Goal: Complete application form: Complete application form

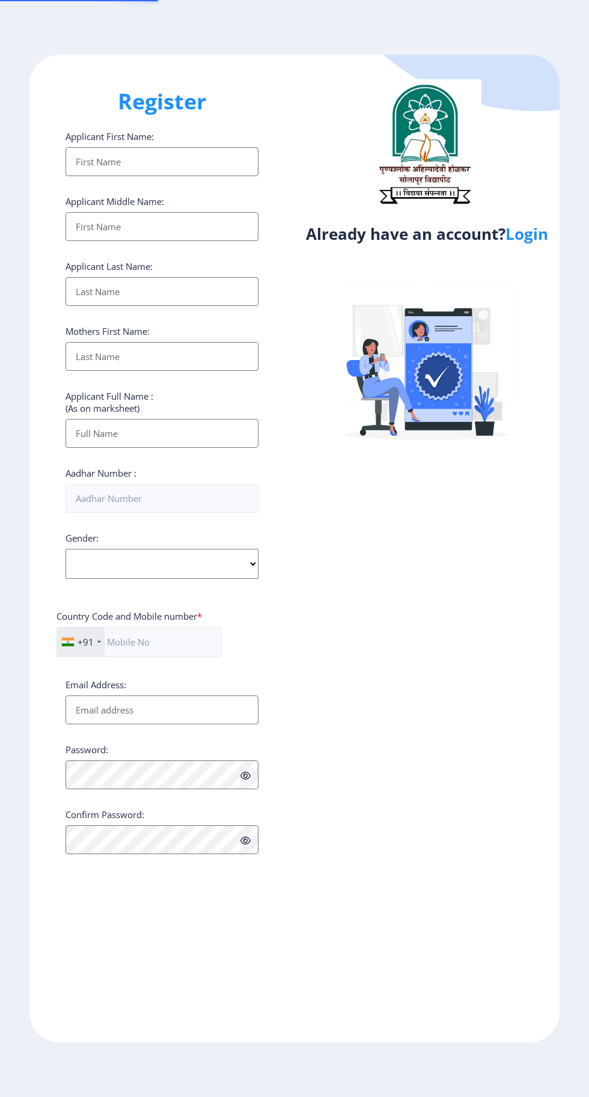
select select
click at [534, 244] on link "Login" at bounding box center [526, 234] width 43 height 22
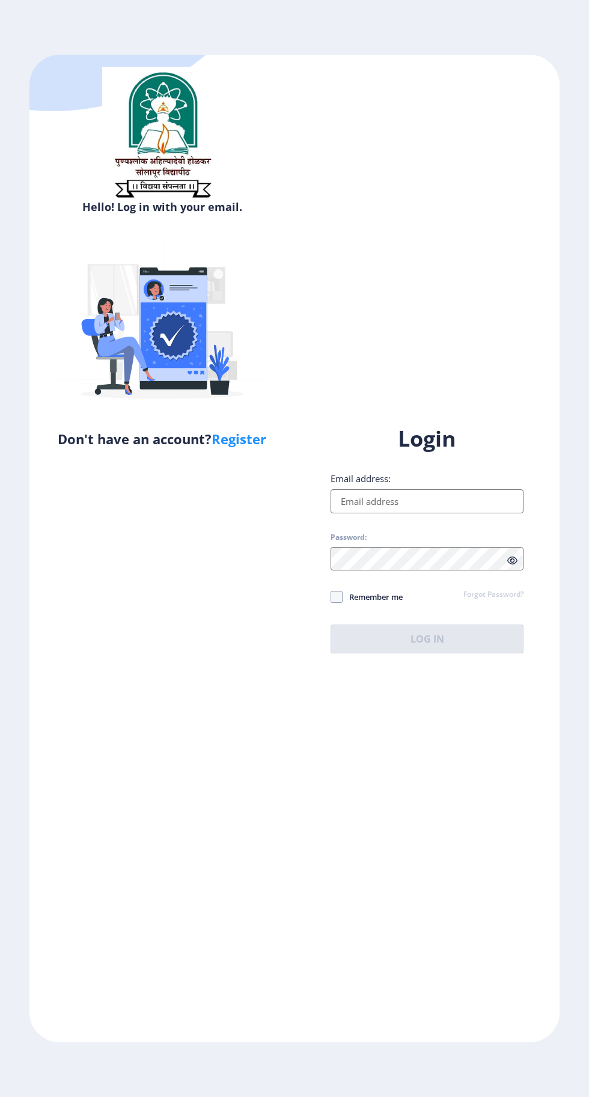
click at [430, 513] on input "Email address:" at bounding box center [427, 501] width 193 height 24
type input "[EMAIL_ADDRESS][DOMAIN_NAME]"
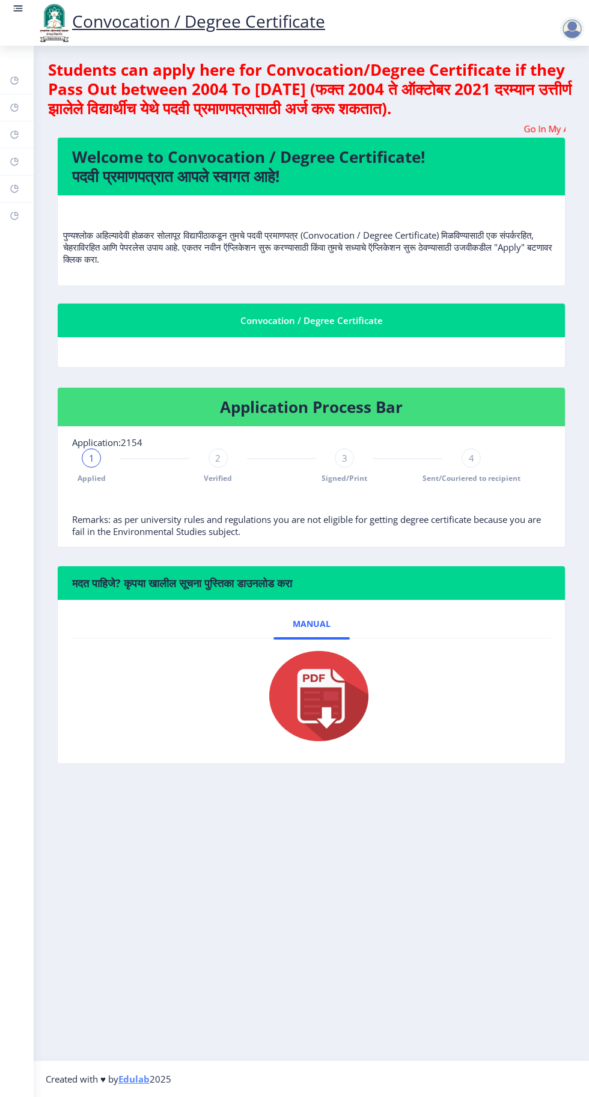
click at [310, 708] on img at bounding box center [311, 696] width 120 height 96
click at [14, 13] on rect at bounding box center [18, 8] width 12 height 12
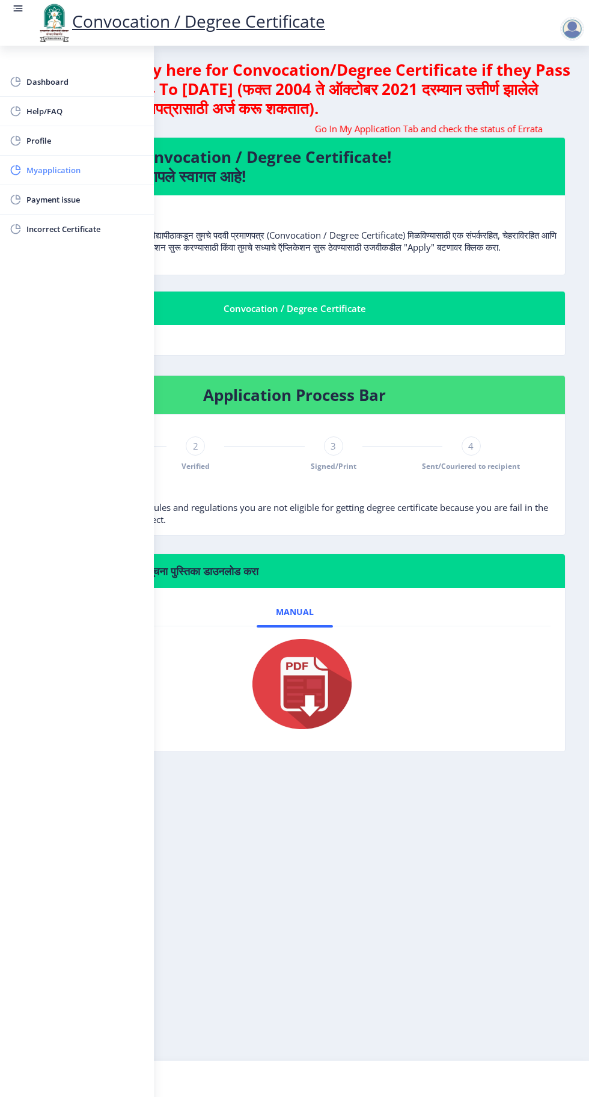
click at [82, 171] on span "Myapplication" at bounding box center [85, 170] width 118 height 14
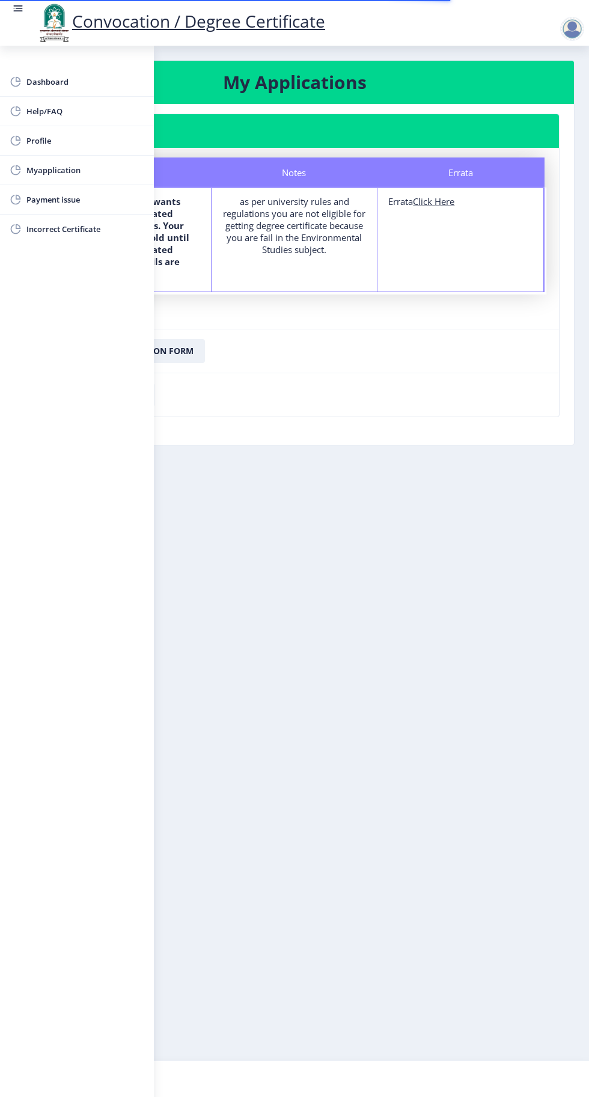
click at [17, 8] on rect at bounding box center [19, 8] width 7 height 1
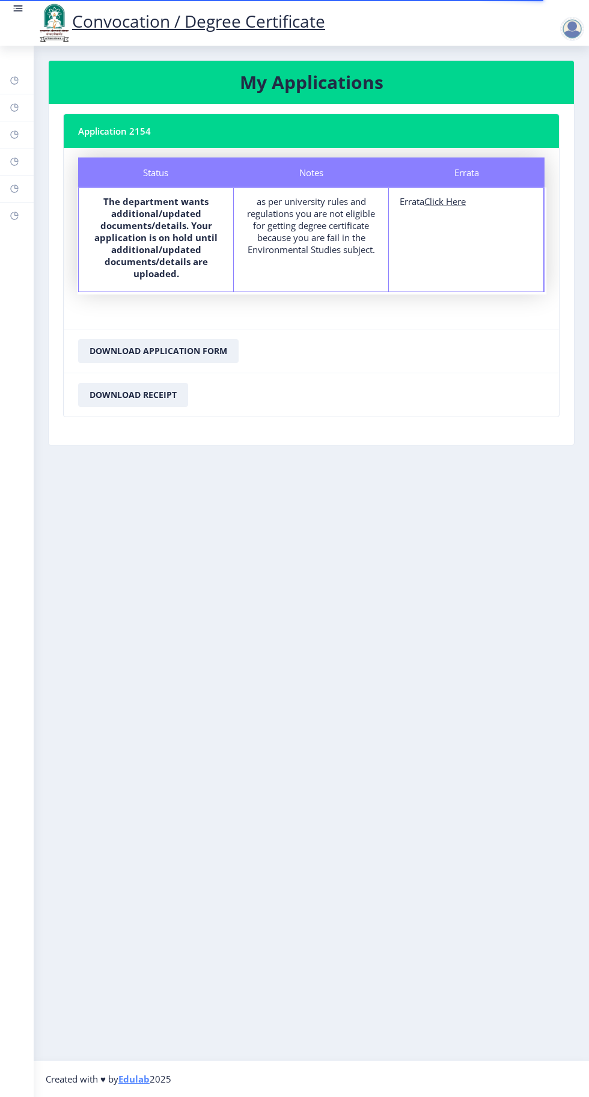
click at [456, 200] on u "Click Here" at bounding box center [444, 201] width 41 height 12
select select
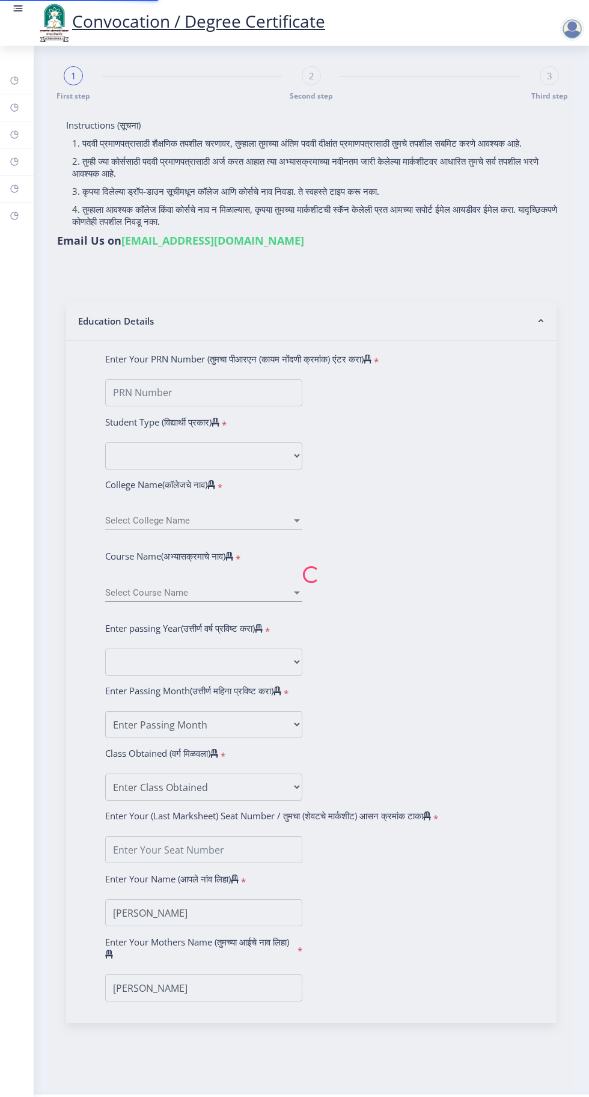
type input "2015032500073893"
select select "Regular"
select select "2018"
select select "April"
select select "Grade A"
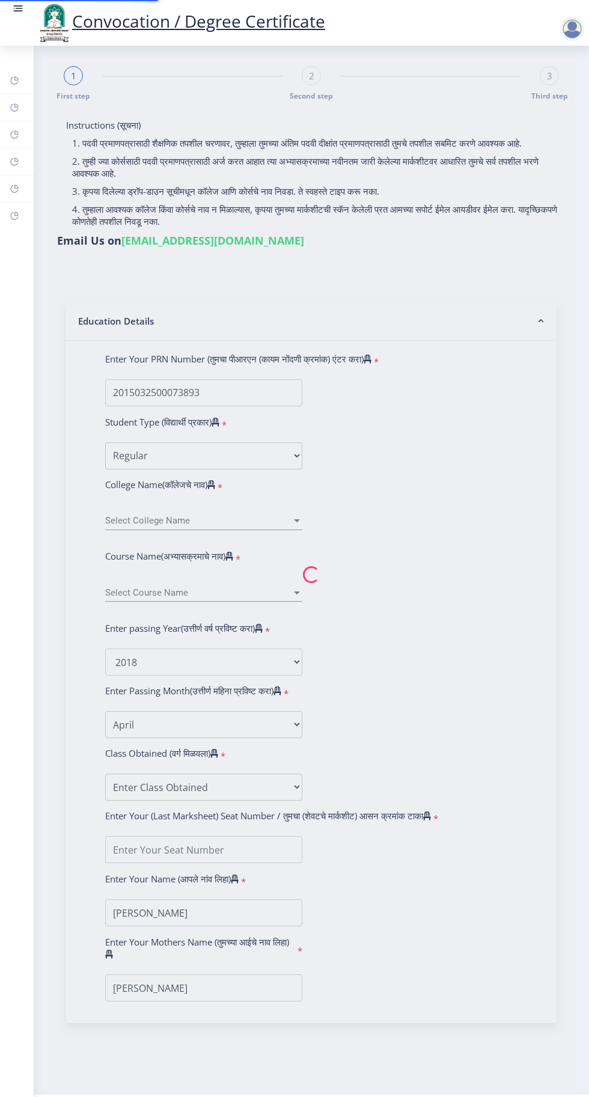
type input "185213"
select select "English"
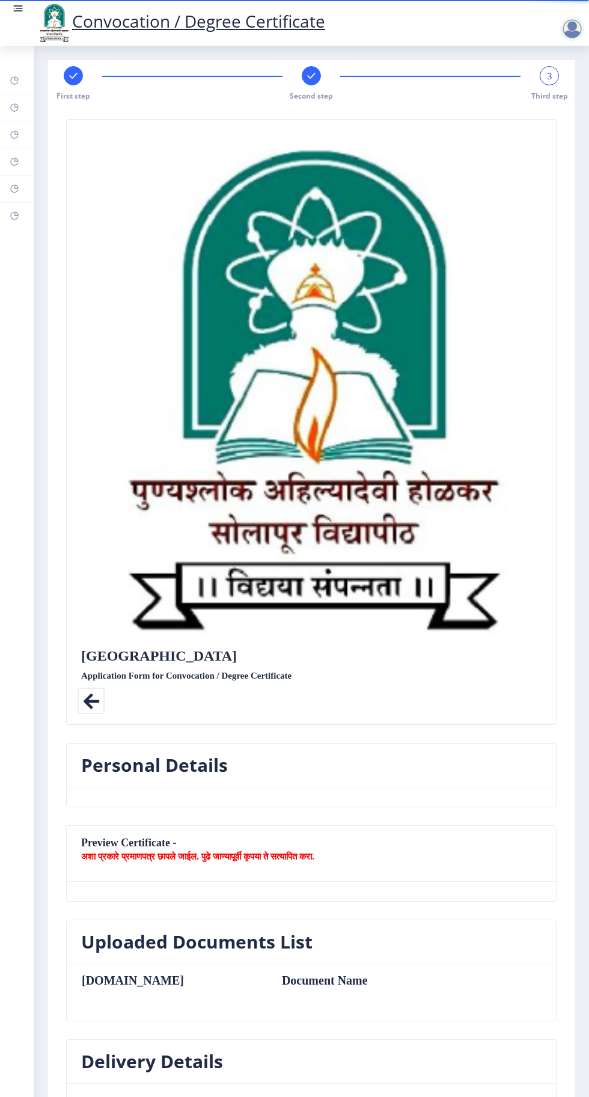
click at [87, 694] on icon at bounding box center [91, 701] width 27 height 27
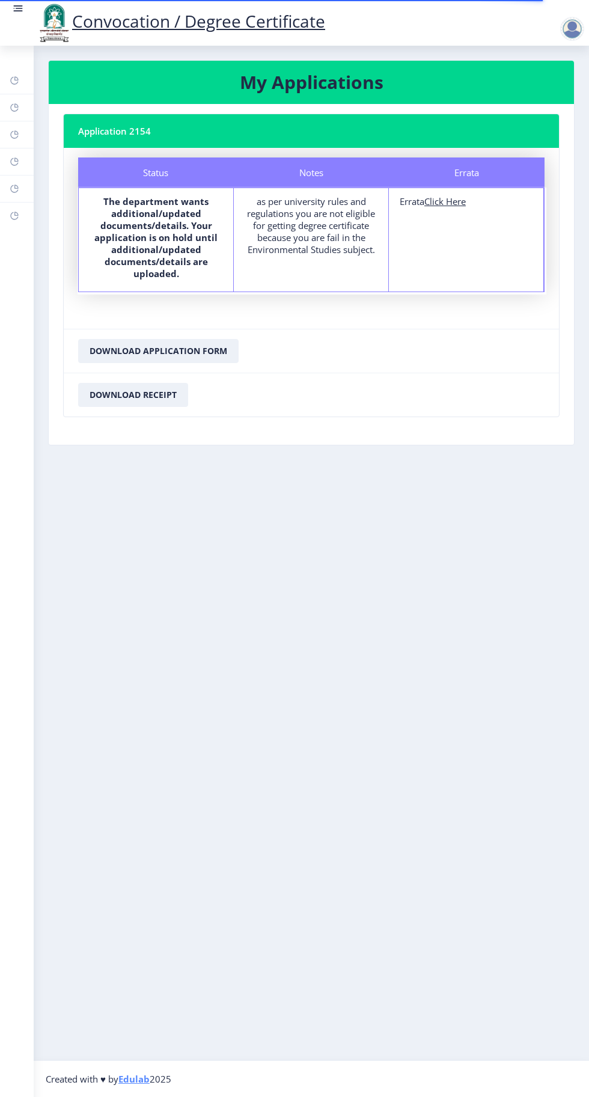
click at [453, 200] on u "Click Here" at bounding box center [444, 201] width 41 height 12
select select
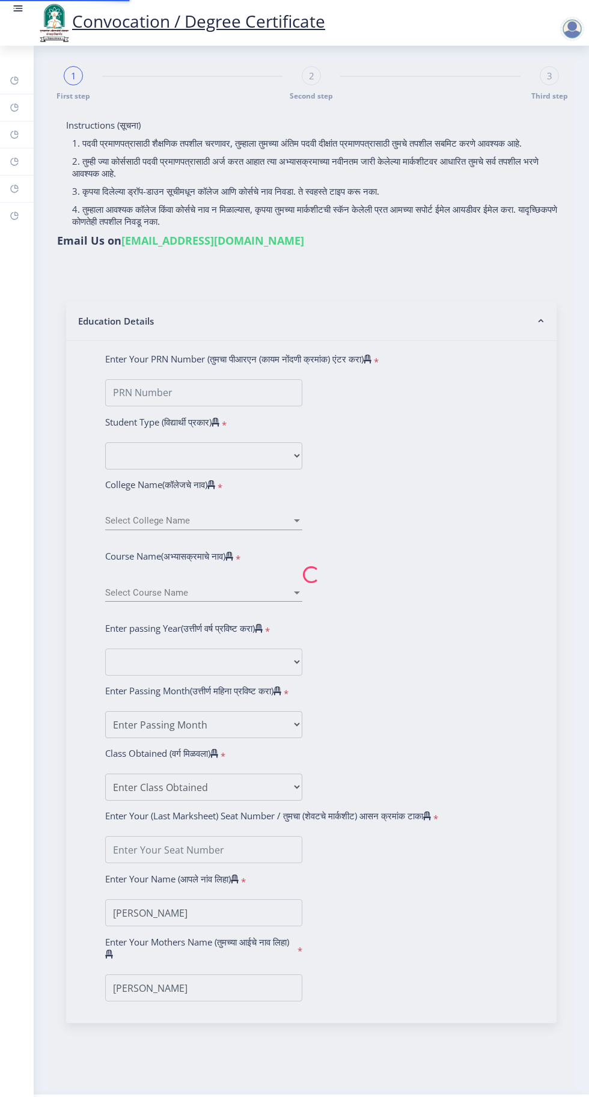
type input "2015032500073893"
select select "Regular"
select select "2018"
select select "April"
select select "Grade A"
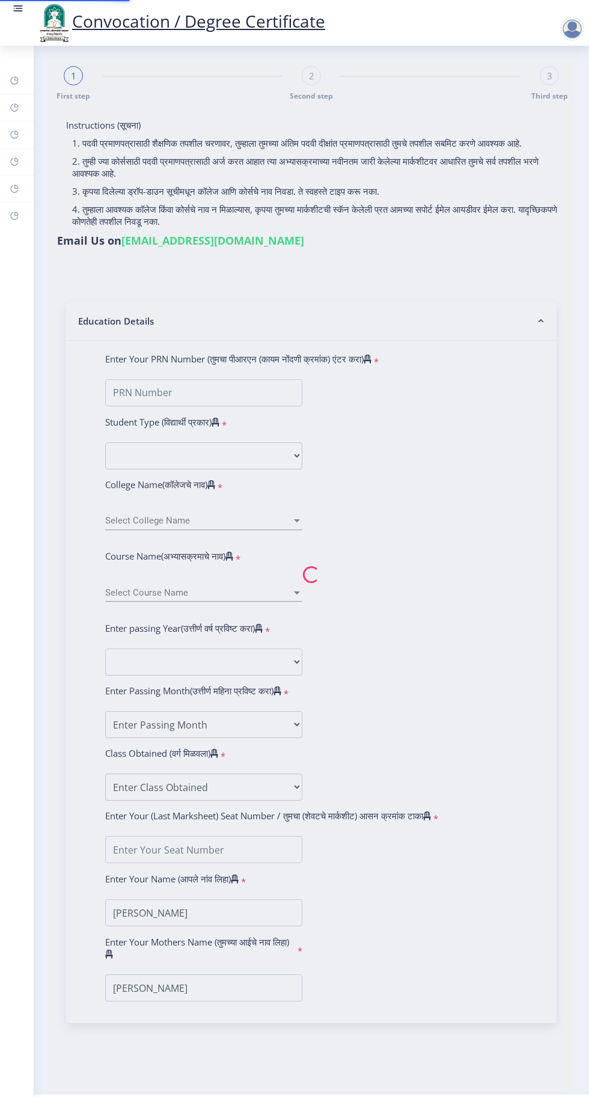
type input "185213"
select select "English"
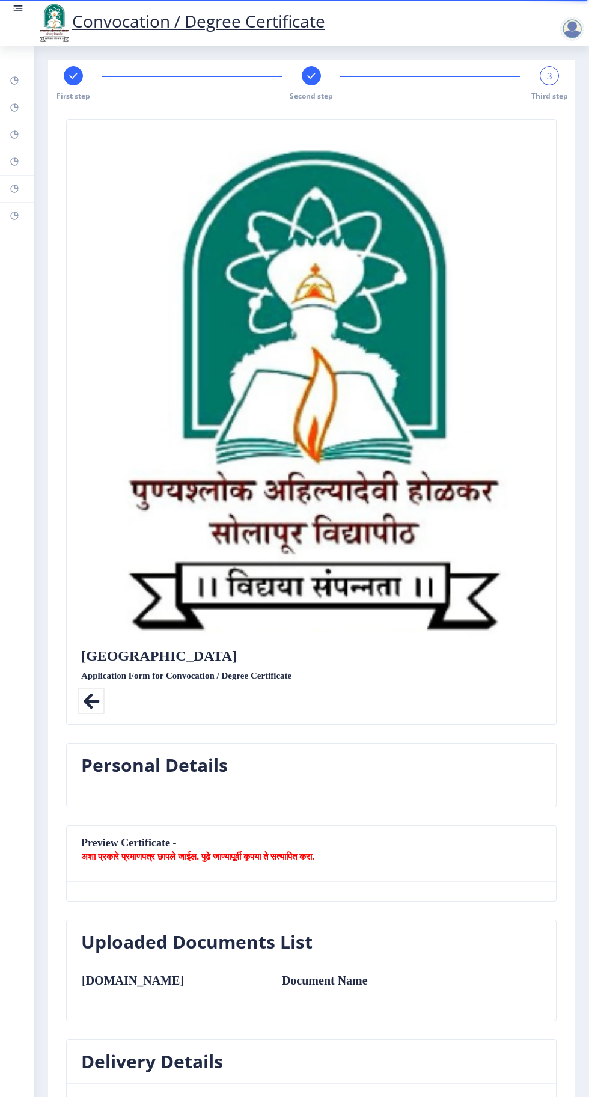
click at [91, 695] on icon at bounding box center [91, 701] width 27 height 27
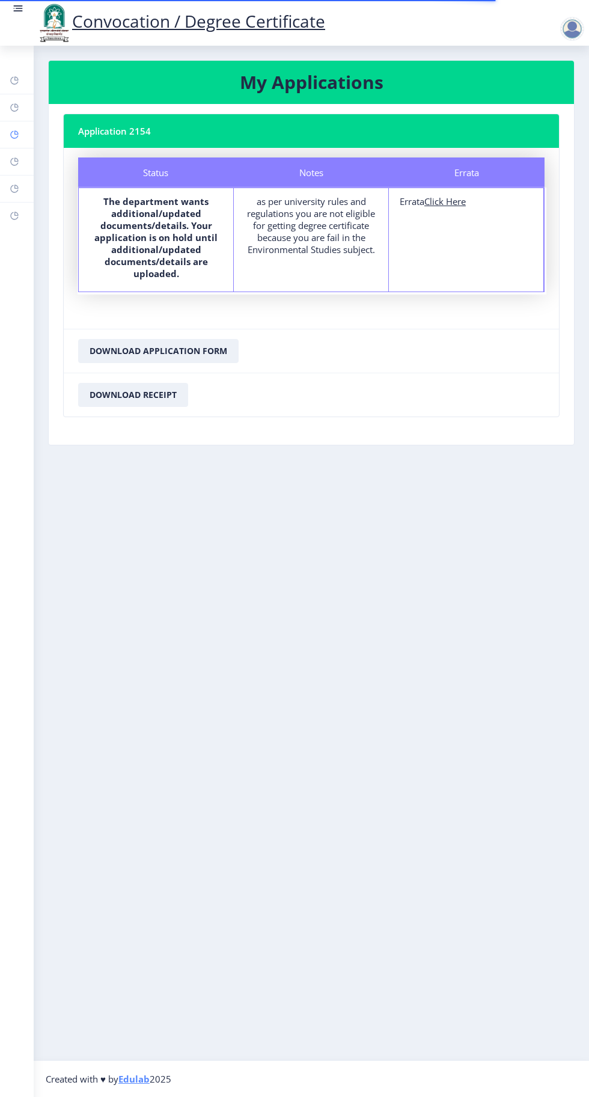
click at [14, 136] on rect at bounding box center [15, 135] width 10 height 10
select select
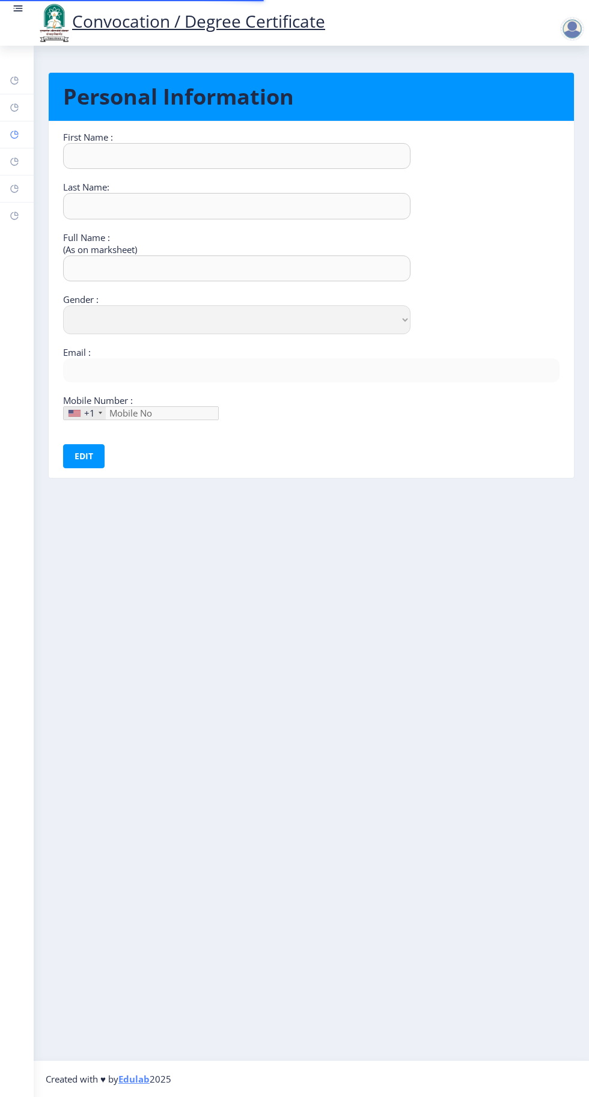
type input "Sandhyrani"
type input "Yalgonda"
type input "[PERSON_NAME]"
select select "[DEMOGRAPHIC_DATA]"
type input "[EMAIL_ADDRESS][DOMAIN_NAME]"
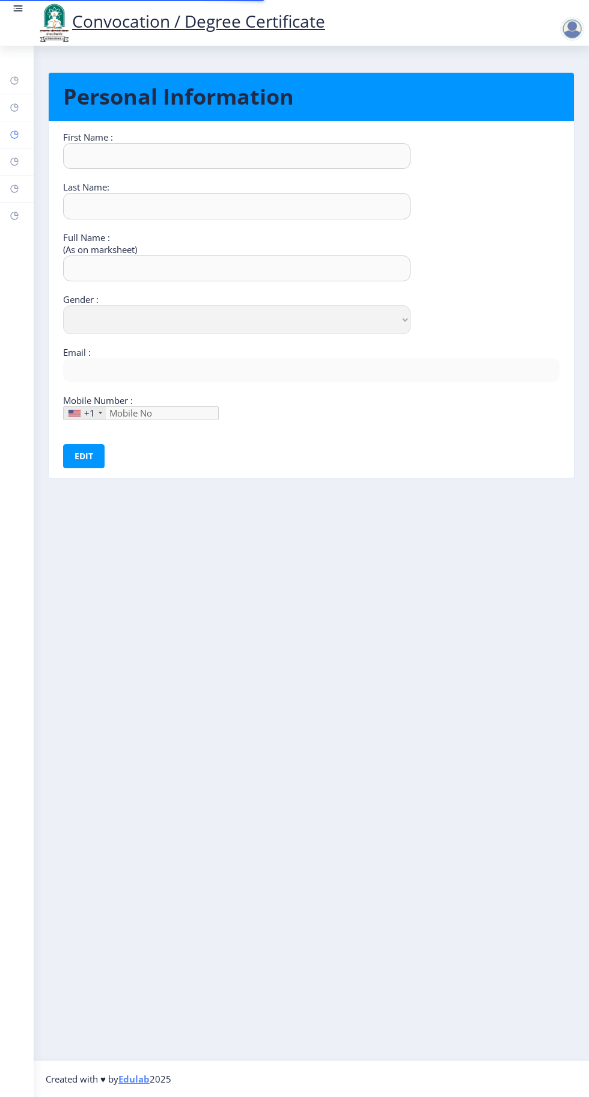
type input "9049773177"
click at [11, 156] on icon at bounding box center [15, 162] width 10 height 12
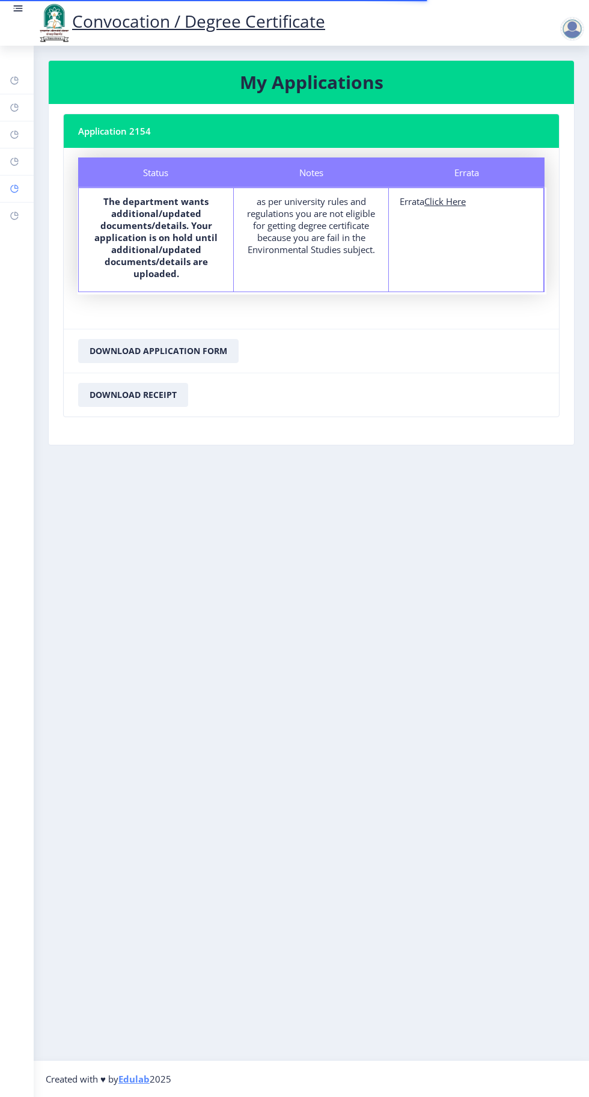
click at [16, 187] on rect at bounding box center [15, 189] width 10 height 10
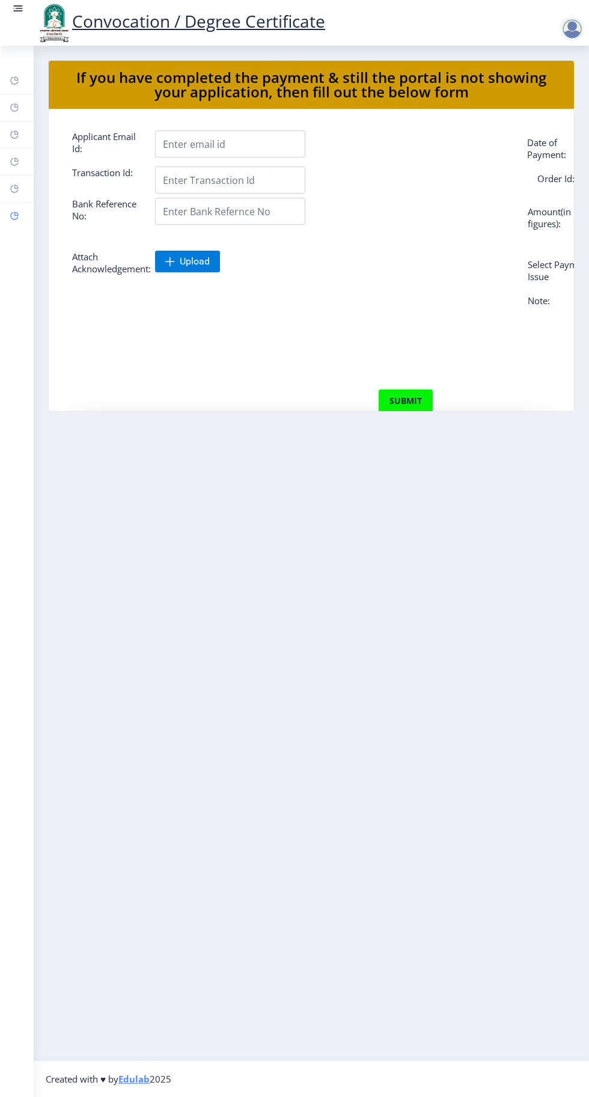
click at [11, 213] on rect at bounding box center [15, 216] width 10 height 10
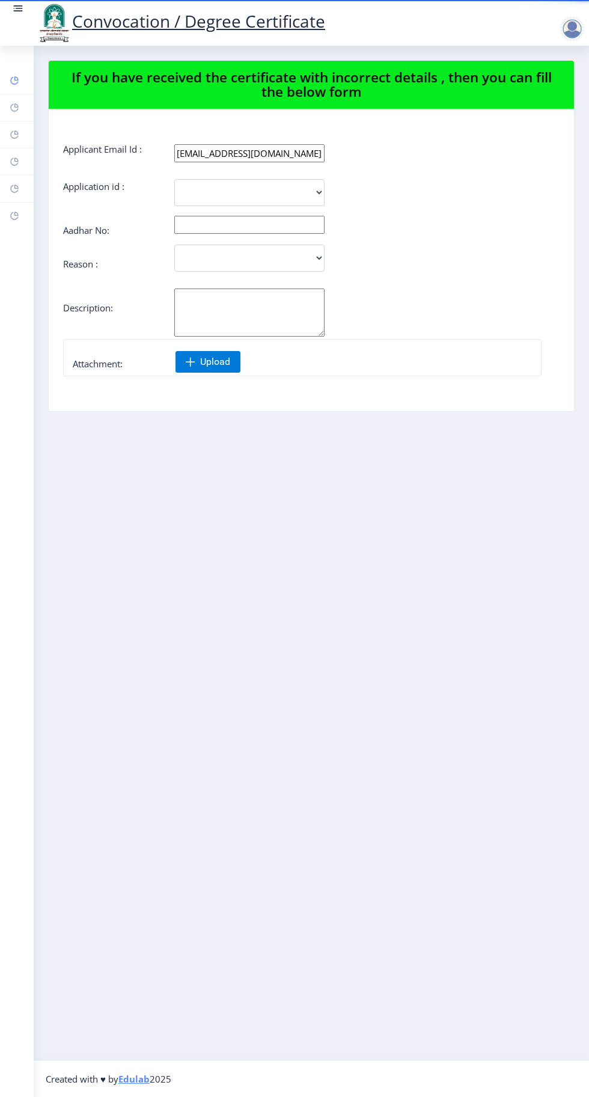
click at [11, 82] on rect at bounding box center [15, 81] width 10 height 10
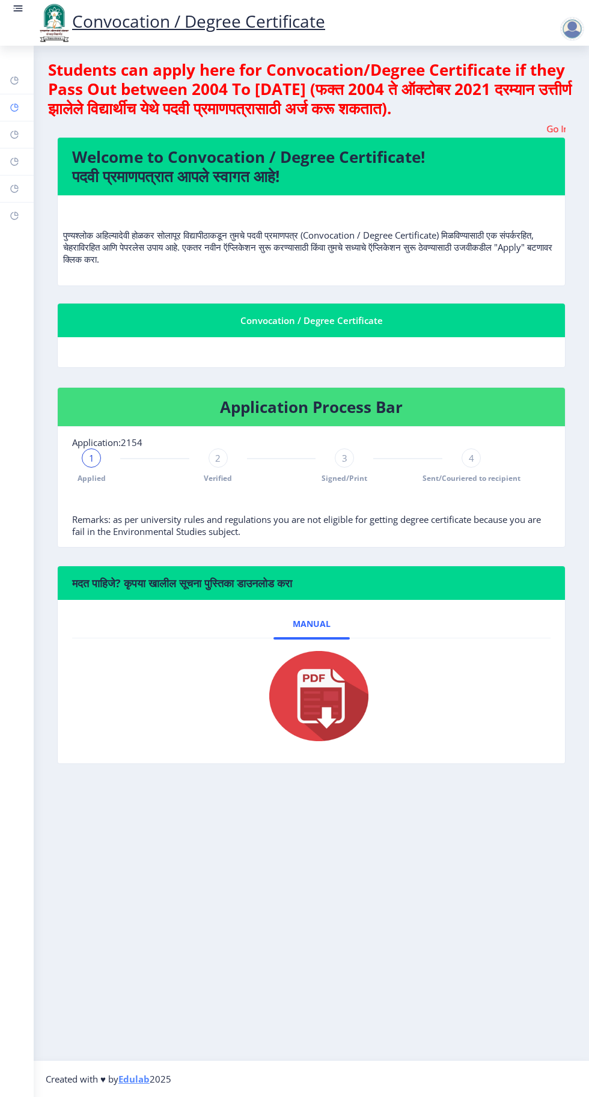
click at [12, 111] on rect at bounding box center [15, 108] width 10 height 10
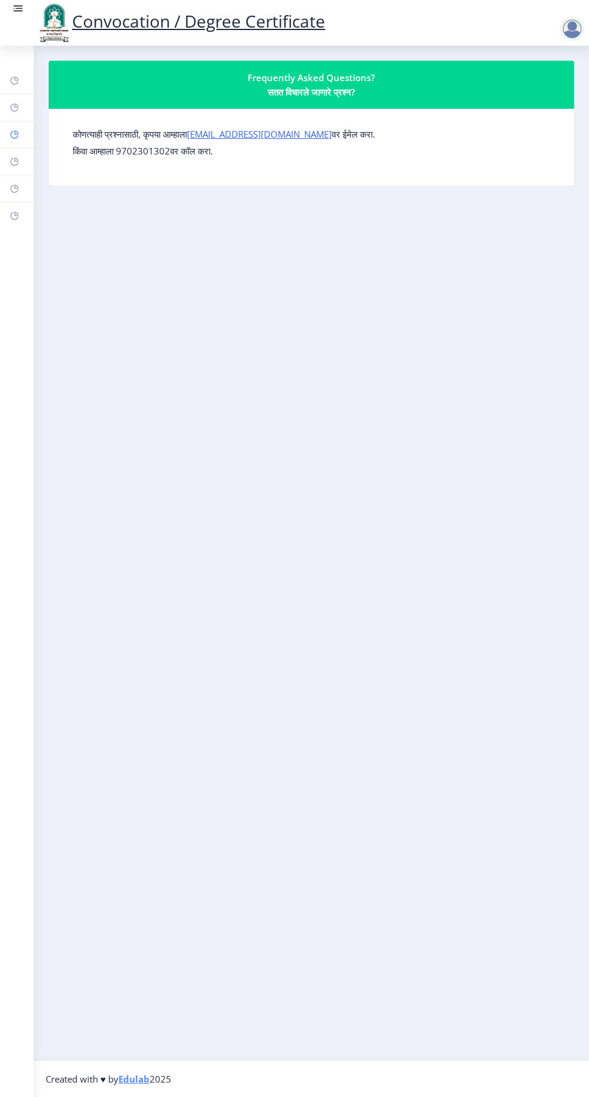
click at [14, 134] on rect at bounding box center [15, 135] width 10 height 10
select select
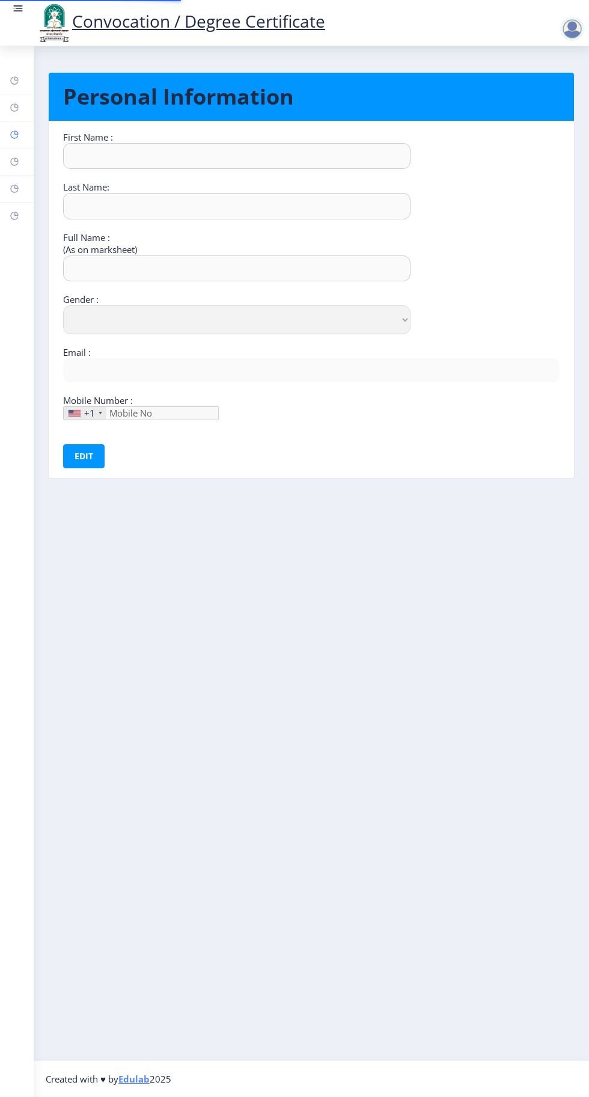
type input "Sandhyrani"
type input "Yalgonda"
type input "[PERSON_NAME]"
select select "[DEMOGRAPHIC_DATA]"
type input "[EMAIL_ADDRESS][DOMAIN_NAME]"
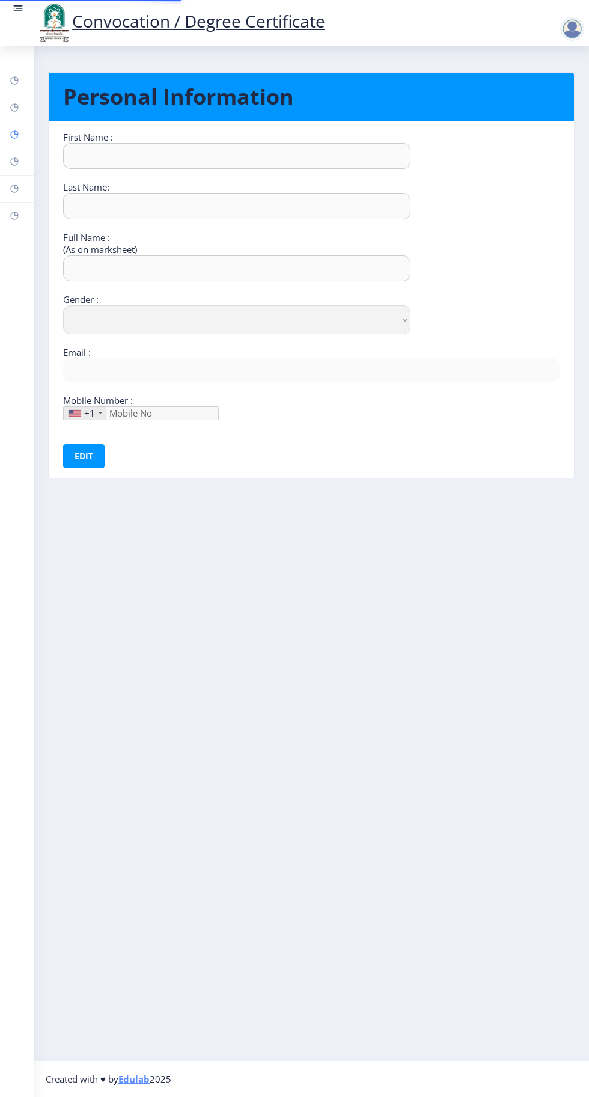
type input "9049773177"
click at [14, 8] on circle at bounding box center [14, 8] width 1 height 1
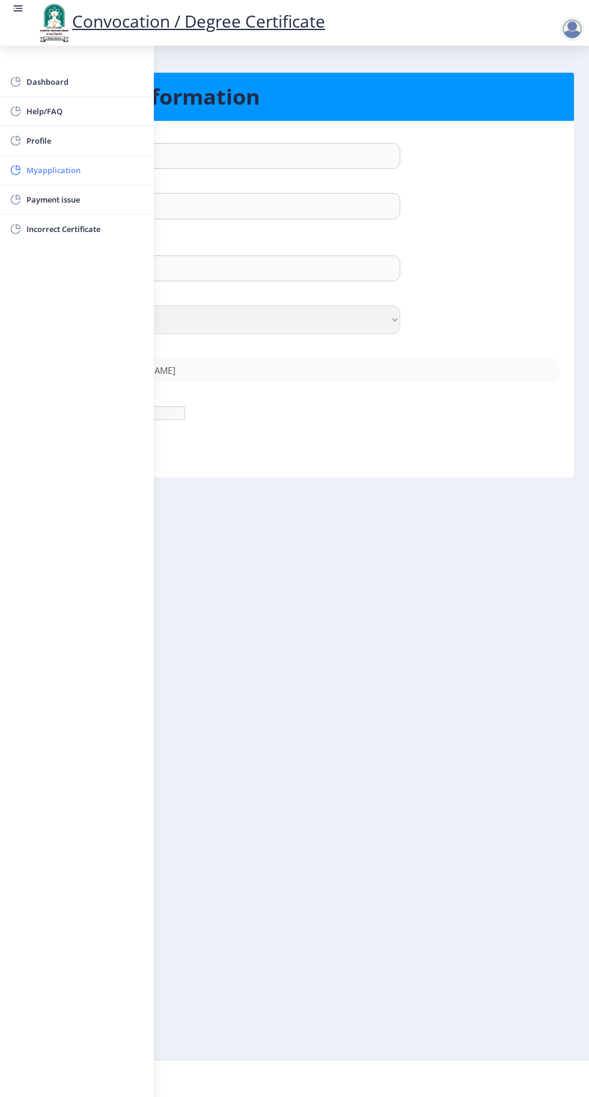
click at [60, 170] on span "Myapplication" at bounding box center [85, 170] width 118 height 14
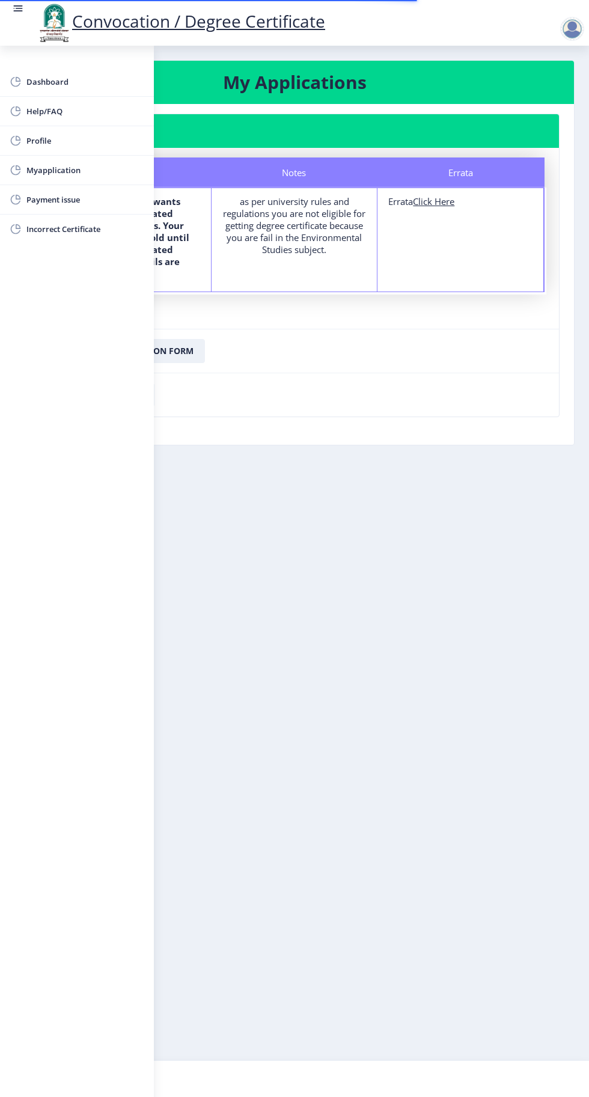
click at [295, 468] on nb-layout-column "My Applications Application 2154 Status Notes Errata Status The department want…" at bounding box center [294, 553] width 589 height 1015
click at [386, 400] on nb-card-footer "Download Receipt" at bounding box center [294, 395] width 529 height 44
click at [72, 497] on div "Dashboard Help/FAQ Profile Myapplication Payment issue Incorrect Certificate" at bounding box center [77, 571] width 154 height 1051
click at [14, 8] on circle at bounding box center [14, 8] width 1 height 1
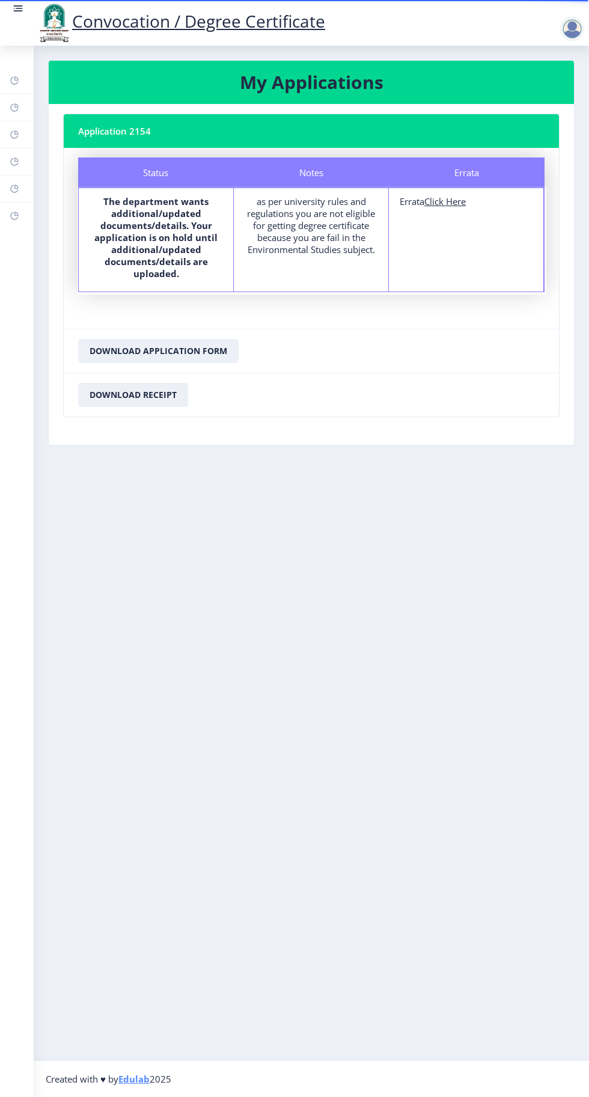
click at [451, 201] on u "Click Here" at bounding box center [444, 201] width 41 height 12
select select
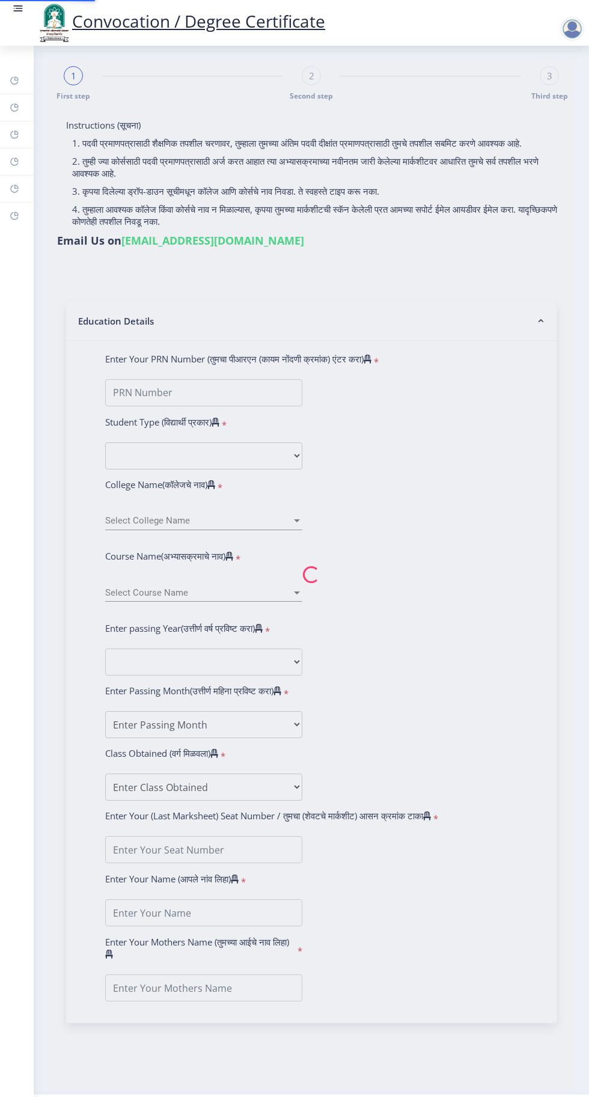
type input "[PERSON_NAME]"
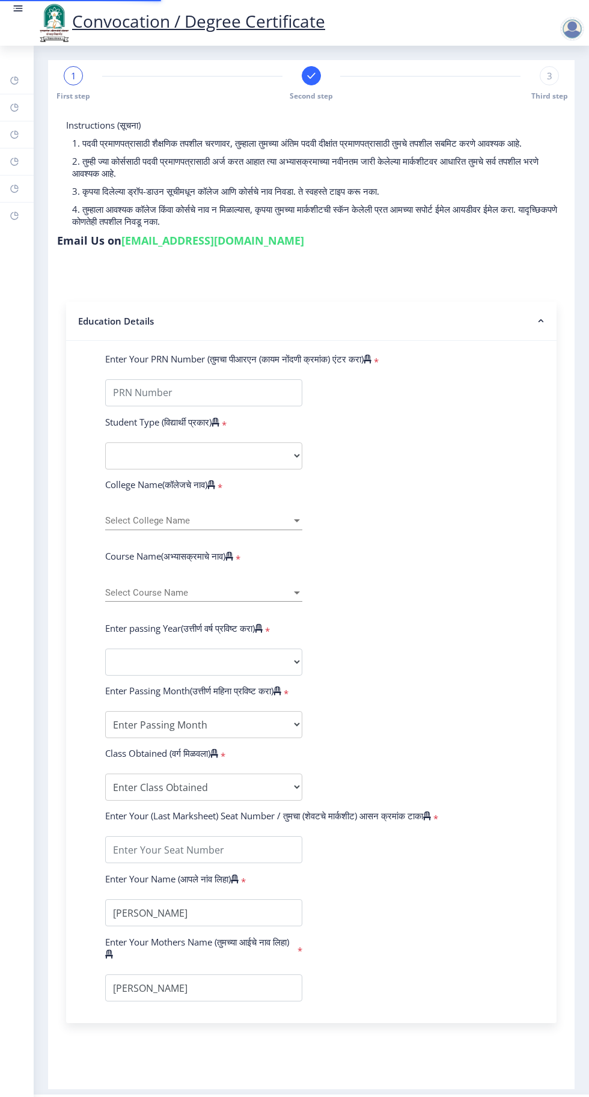
type input "2015032500073893"
select select "Regular"
select select "2018"
select select "April"
select select "Grade A"
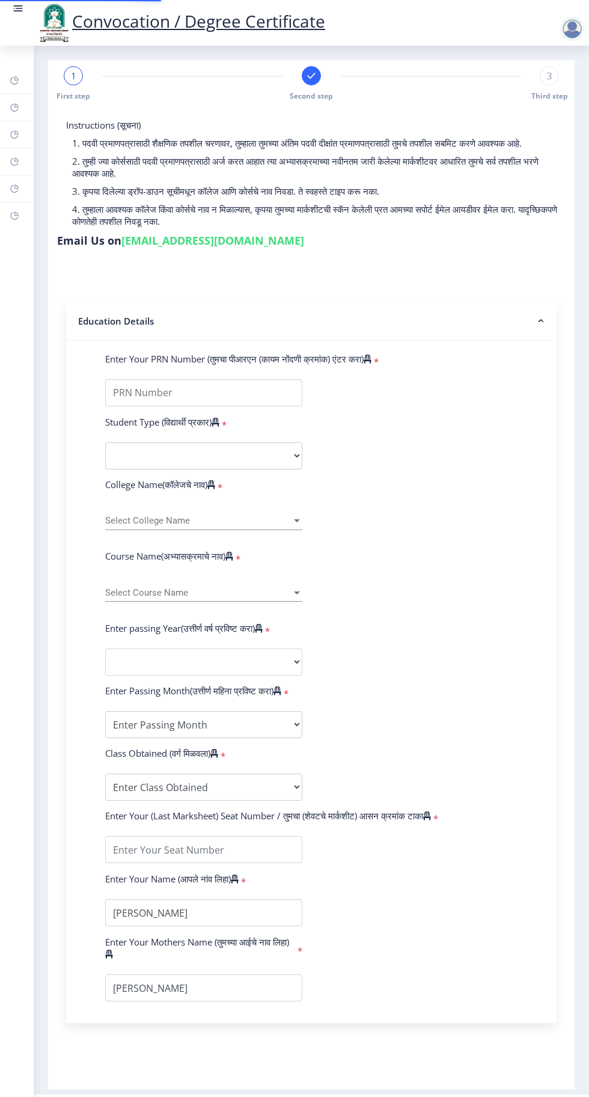
type input "185213"
